Goal: Transaction & Acquisition: Purchase product/service

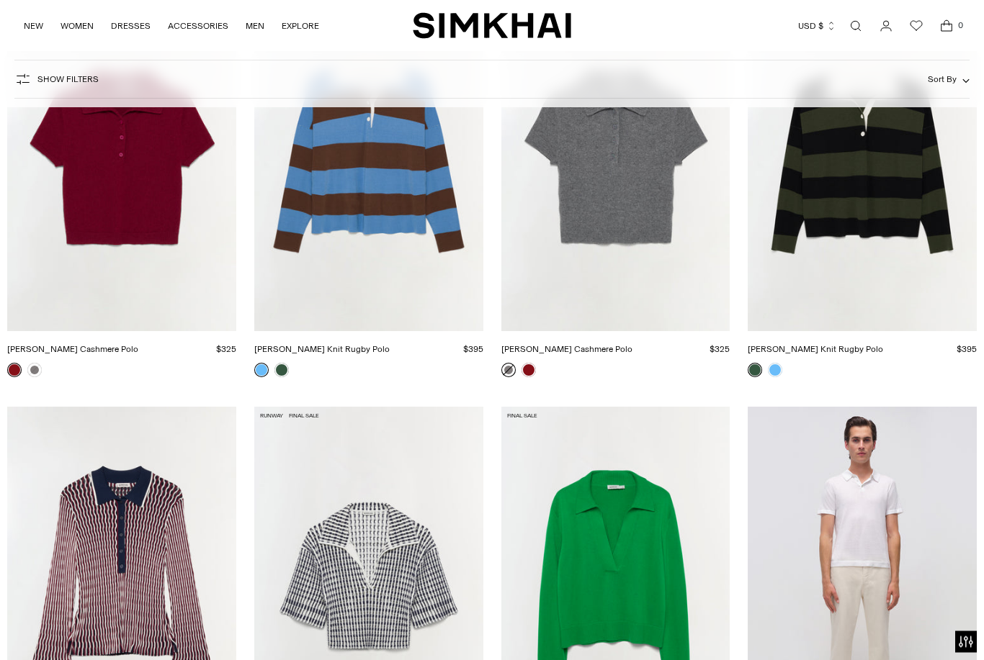
scroll to position [292, 0]
click at [876, 344] on link "[PERSON_NAME] Knit Rugby Polo" at bounding box center [815, 349] width 135 height 10
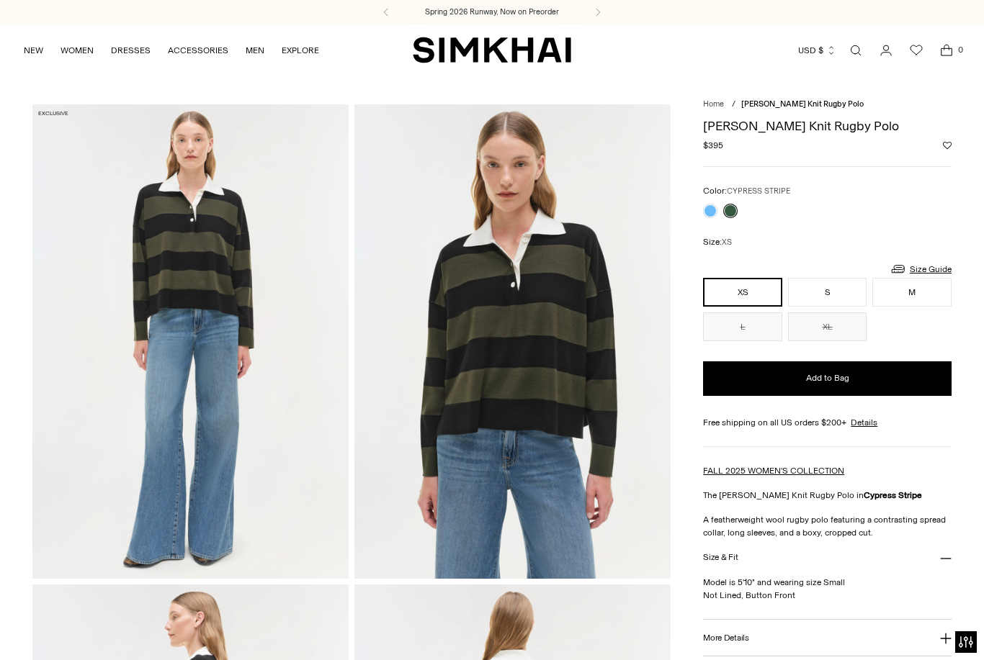
click at [714, 207] on link at bounding box center [710, 211] width 14 height 14
